Goal: Transaction & Acquisition: Obtain resource

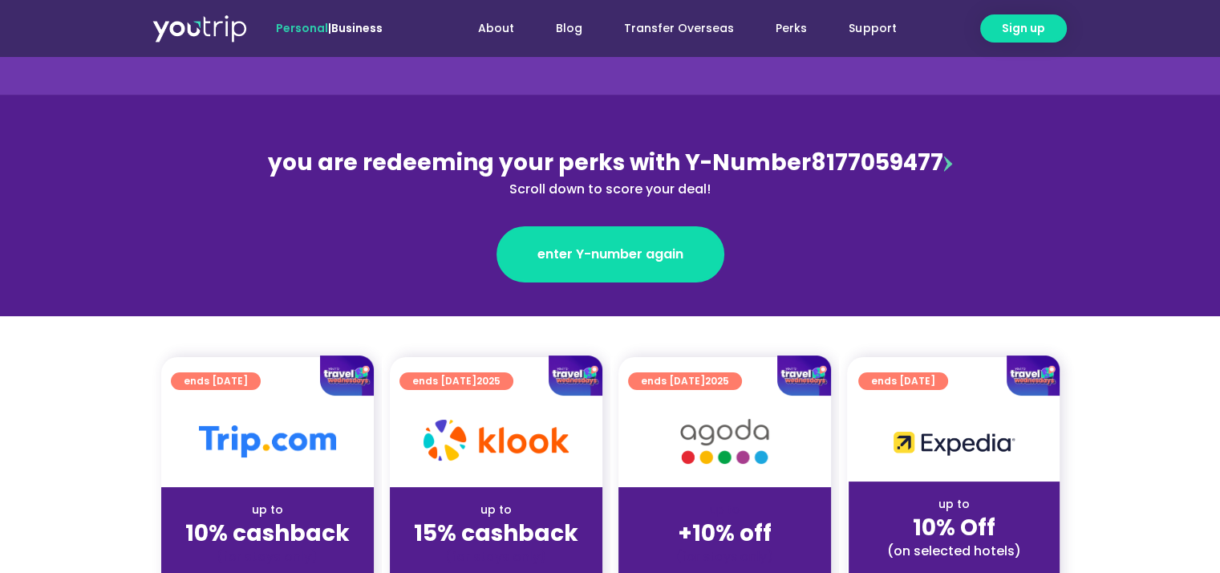
scroll to position [160, 0]
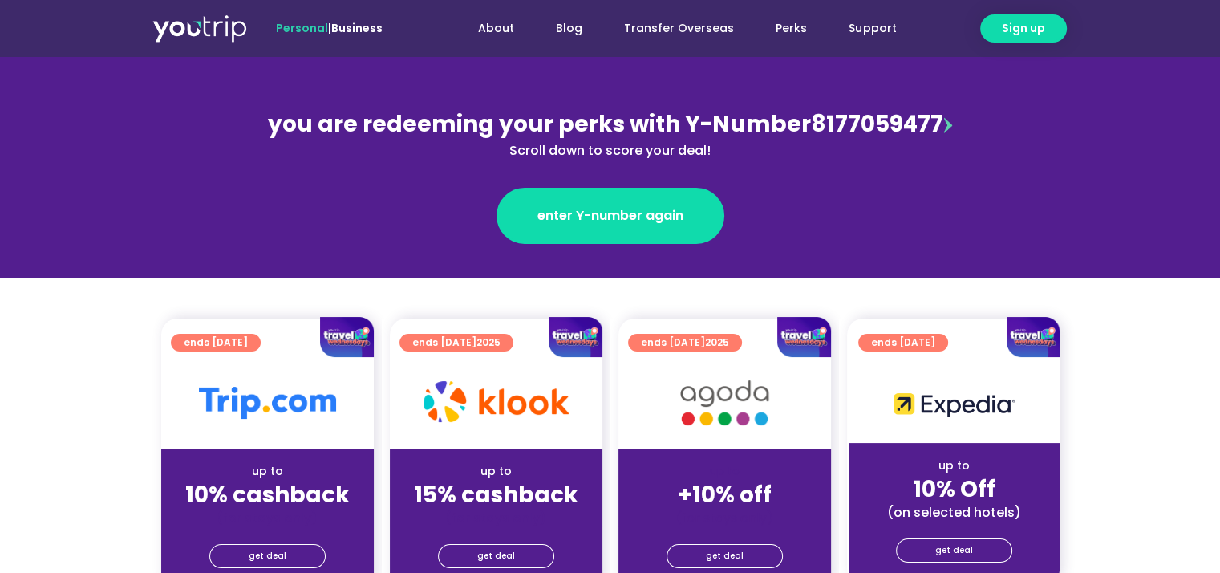
click at [693, 399] on img at bounding box center [724, 403] width 128 height 66
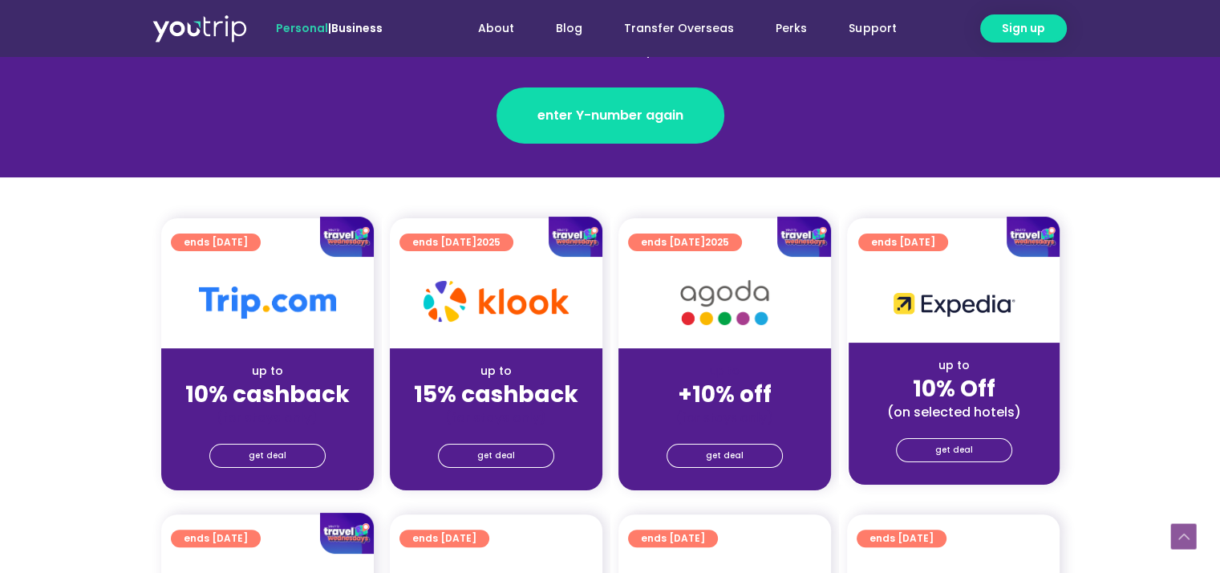
scroll to position [401, 0]
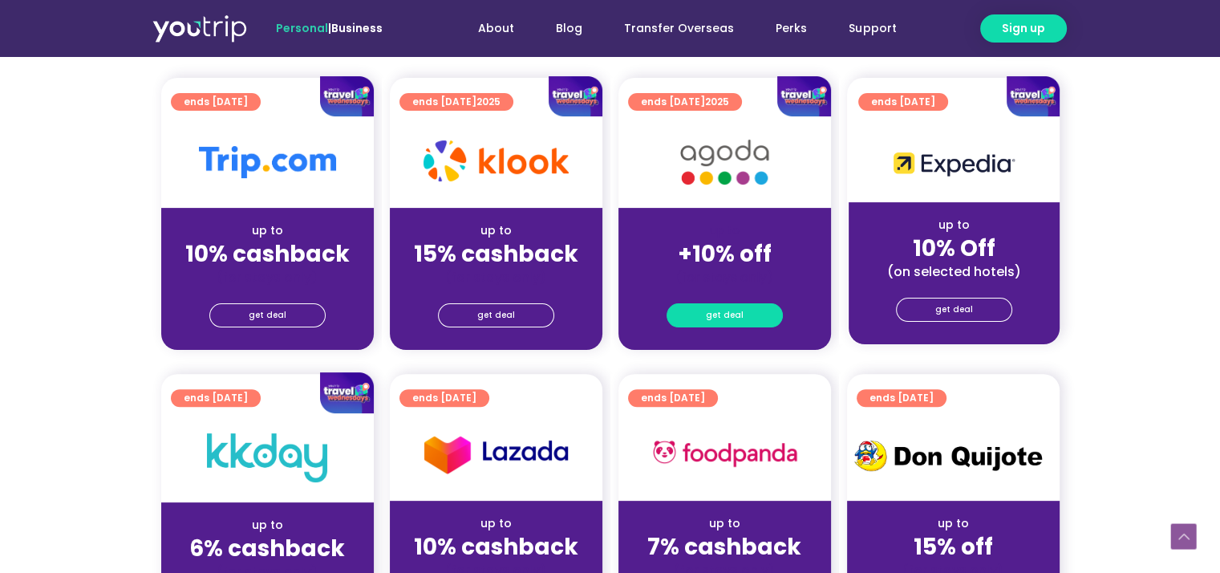
click at [722, 311] on span "get deal" at bounding box center [725, 315] width 38 height 22
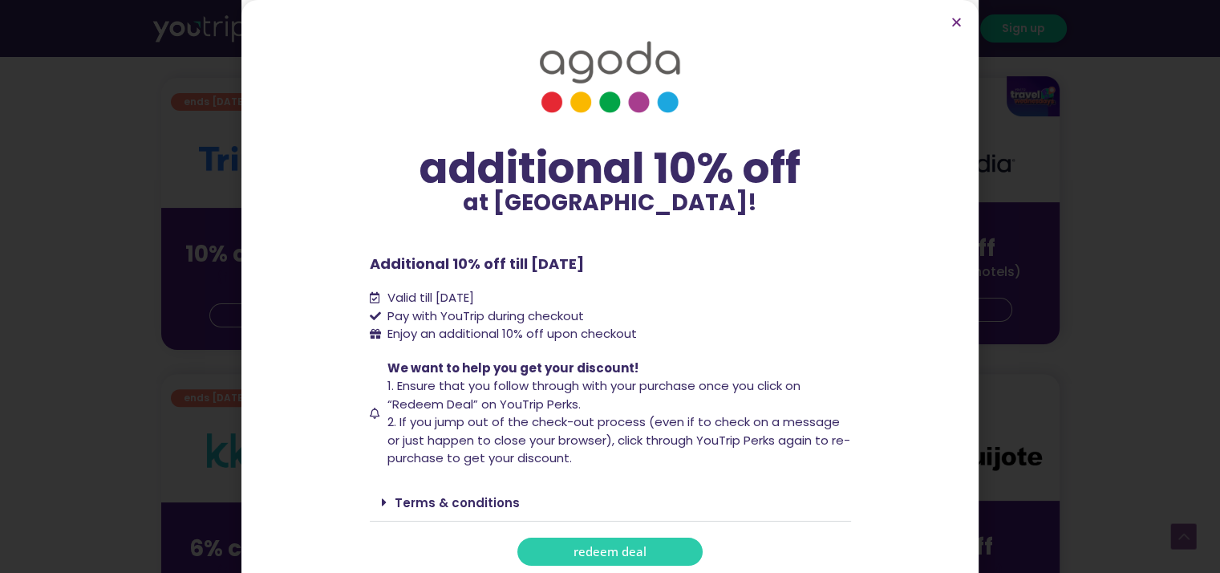
click at [598, 545] on span "redeem deal" at bounding box center [609, 551] width 73 height 12
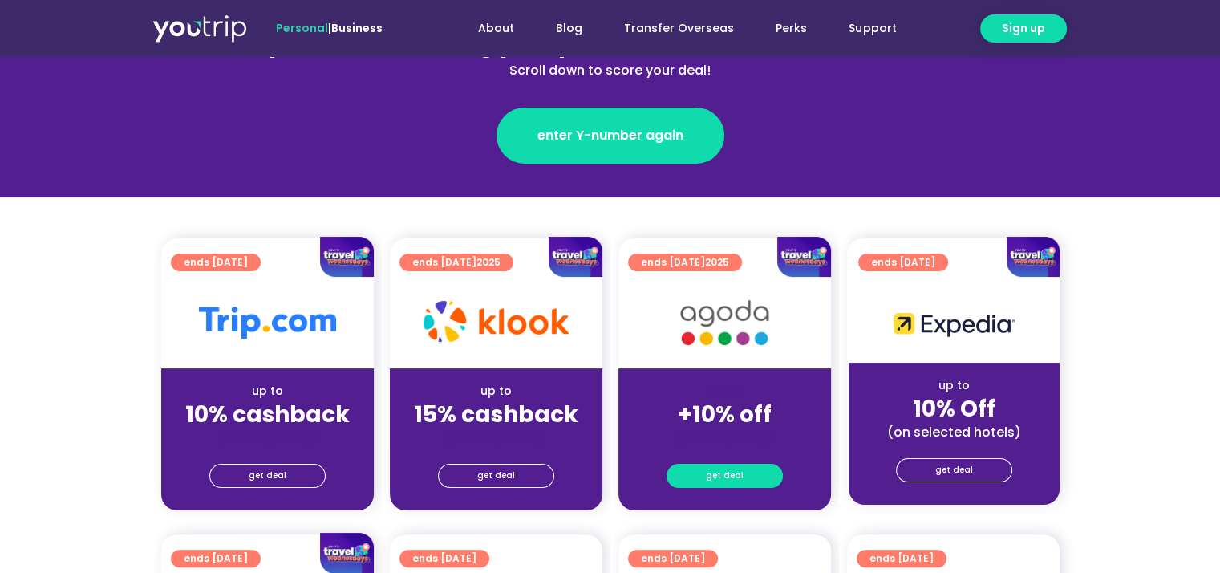
click at [712, 476] on span "get deal" at bounding box center [725, 475] width 38 height 22
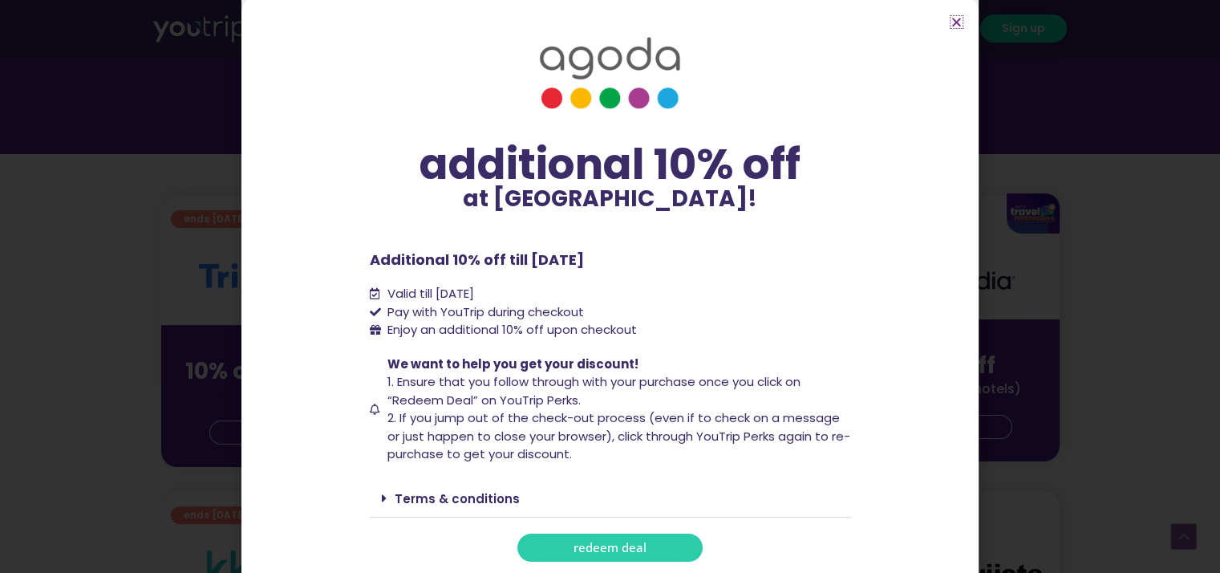
scroll to position [321, 0]
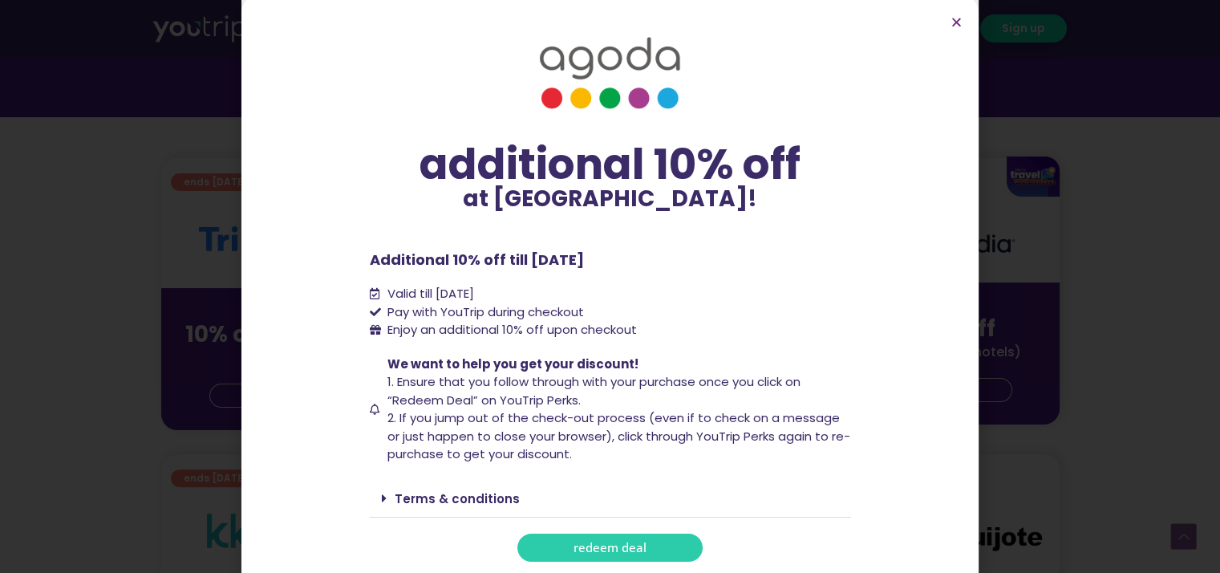
click at [467, 498] on link "Terms & conditions" at bounding box center [457, 498] width 125 height 17
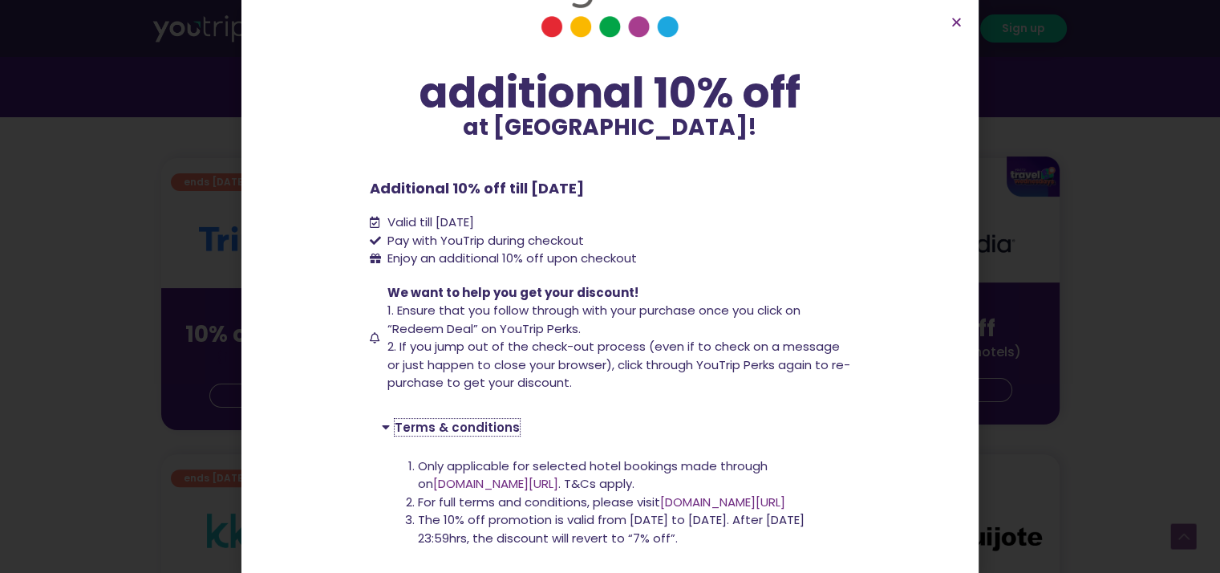
scroll to position [136, 0]
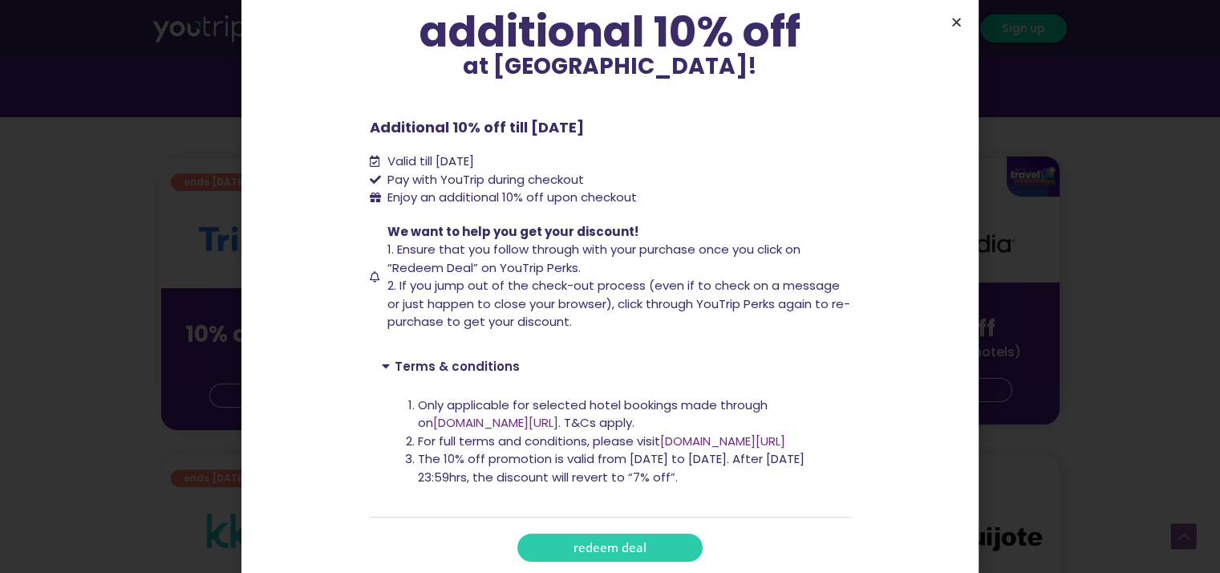
click at [958, 17] on icon "Close" at bounding box center [956, 22] width 12 height 12
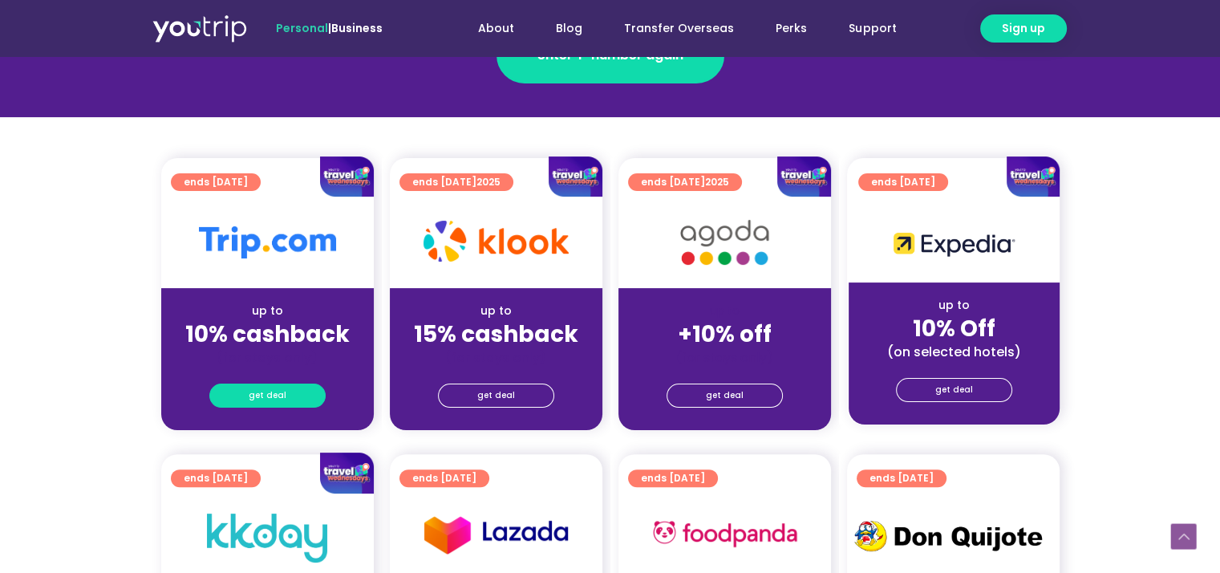
click at [265, 393] on span "get deal" at bounding box center [268, 395] width 38 height 22
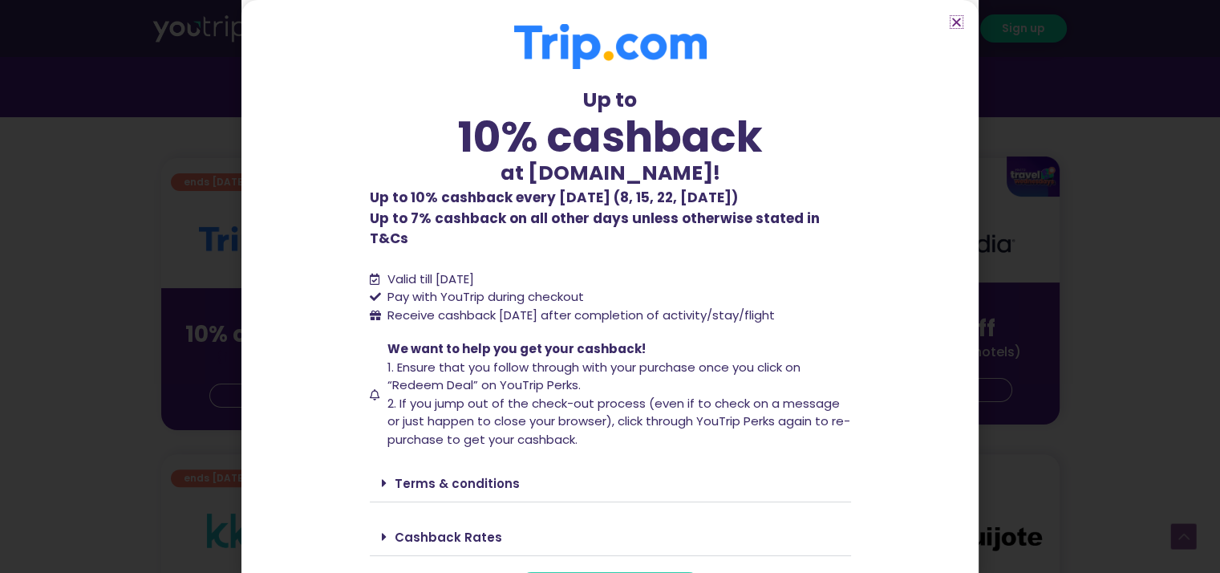
scroll to position [19, 0]
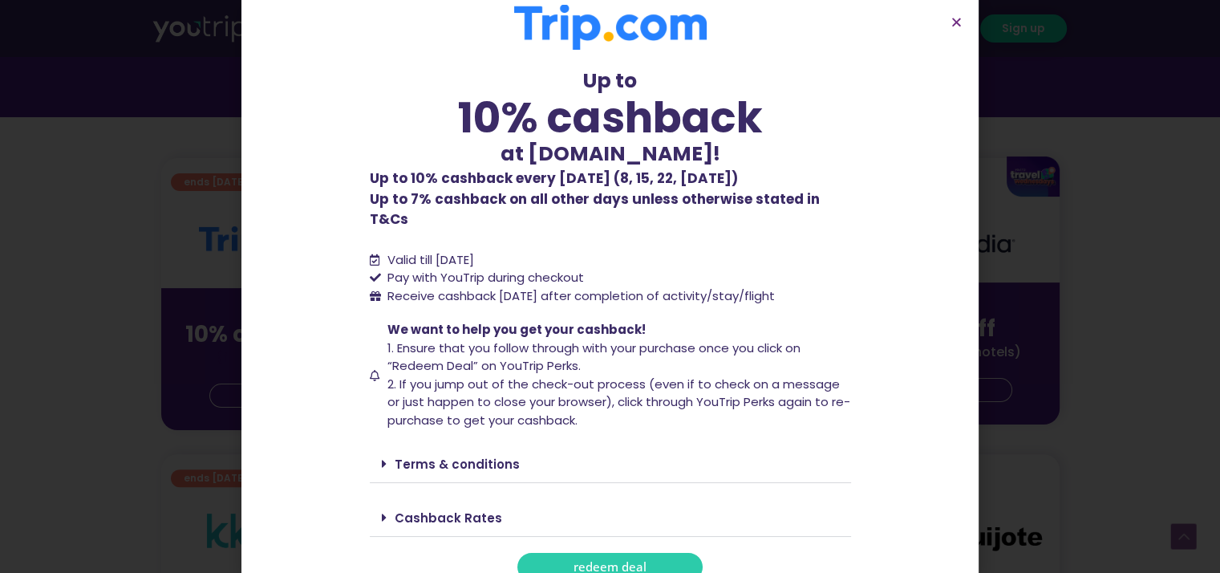
click at [382, 457] on icon at bounding box center [384, 463] width 5 height 13
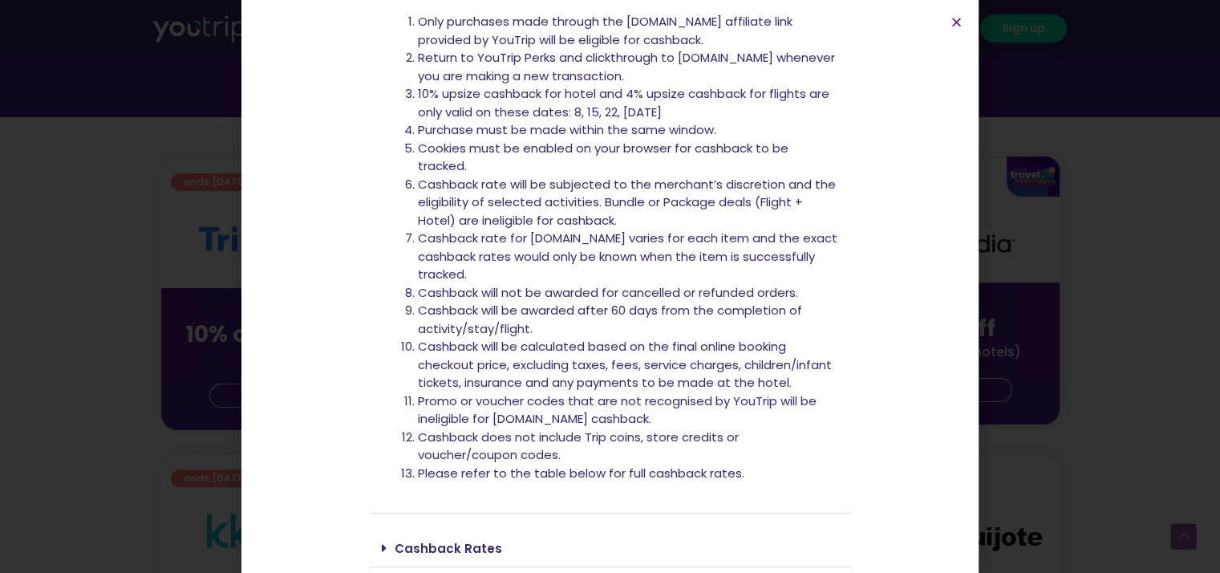
scroll to position [530, 0]
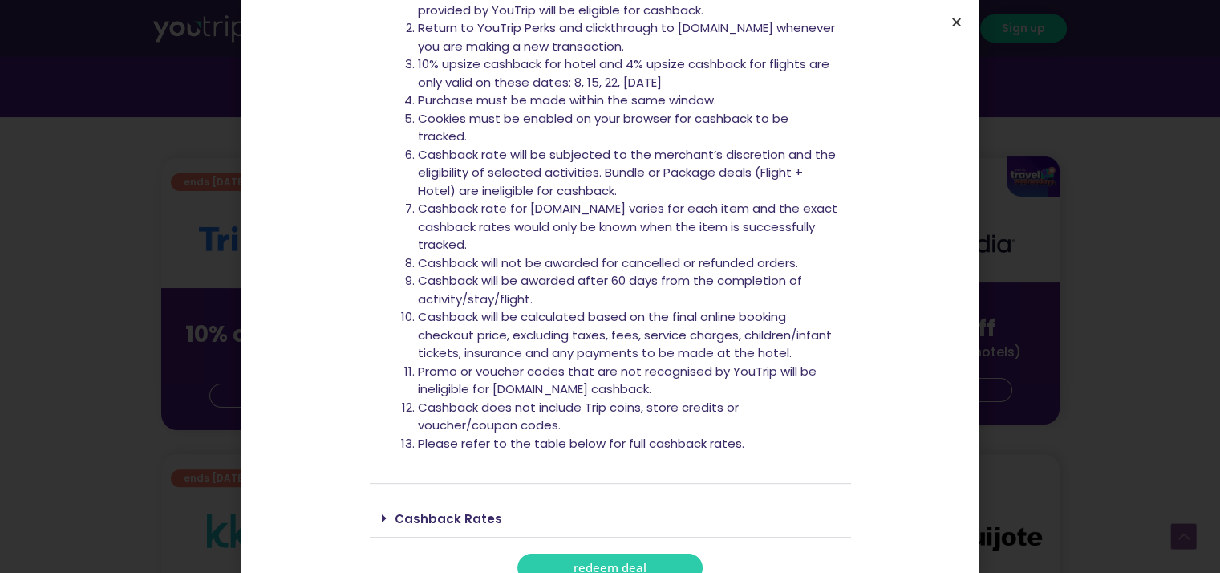
click at [957, 26] on icon "Close" at bounding box center [956, 22] width 12 height 12
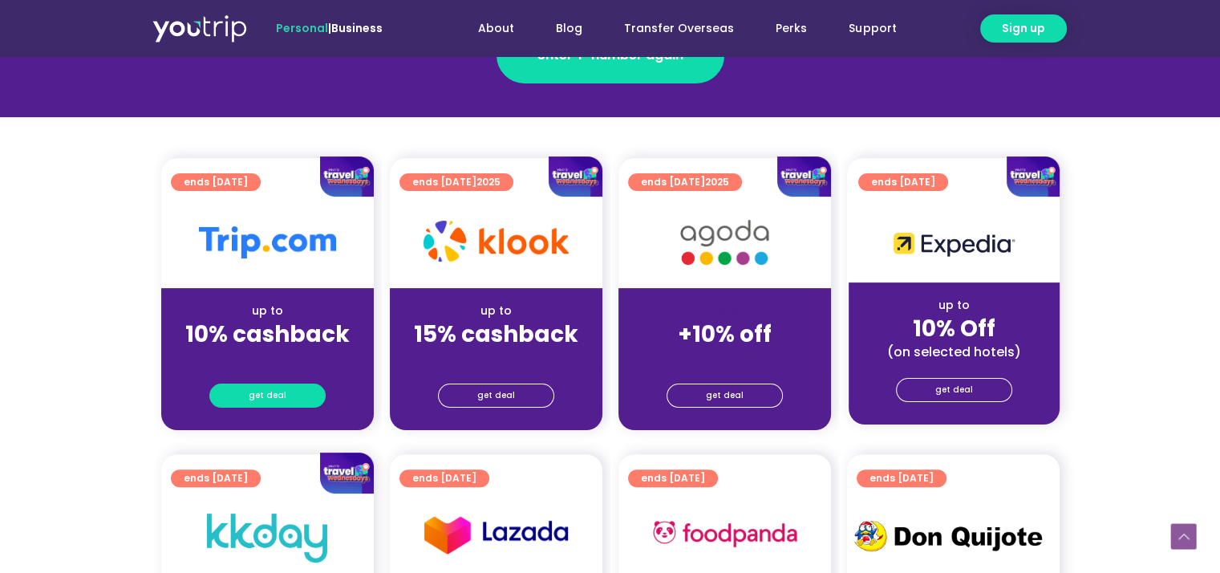
click at [277, 402] on span "get deal" at bounding box center [268, 395] width 38 height 22
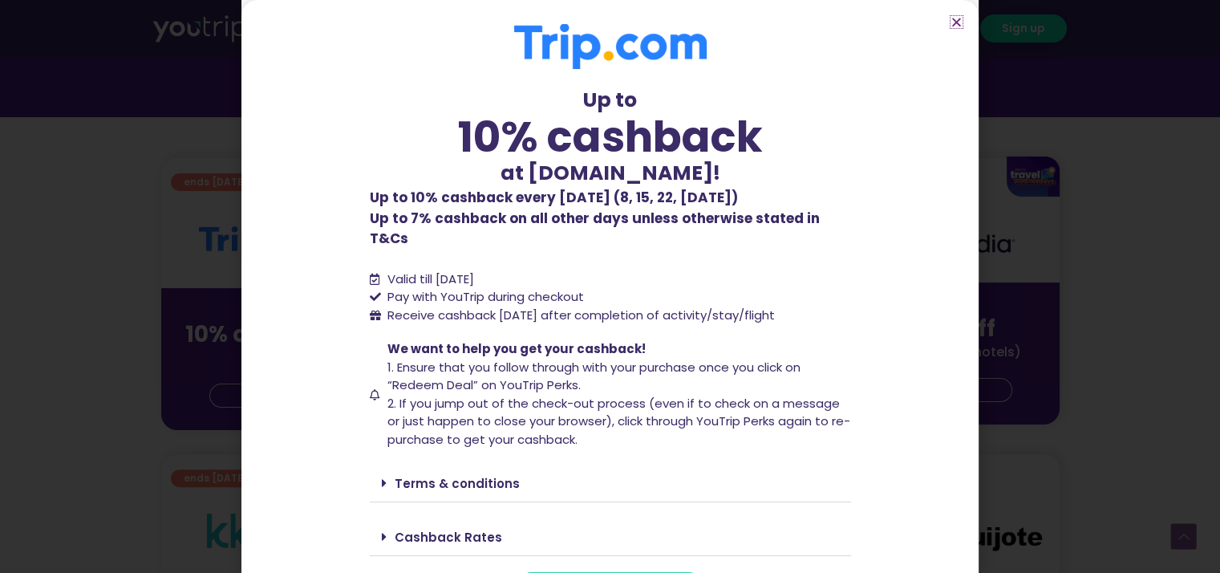
scroll to position [19, 0]
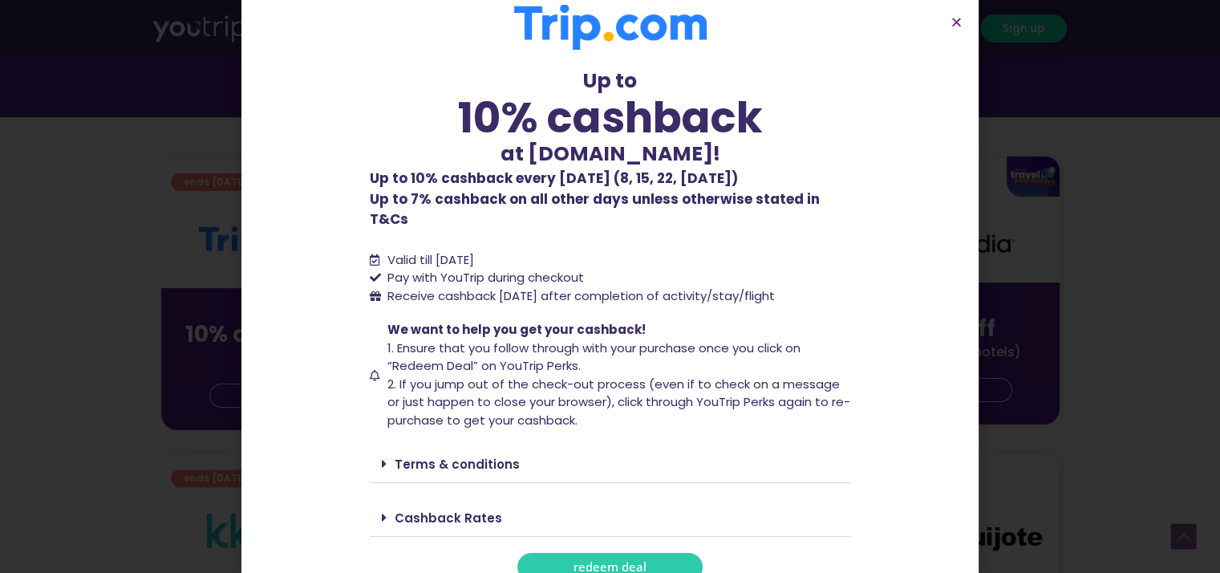
click at [631, 561] on span "redeem deal" at bounding box center [609, 567] width 73 height 12
